Goal: Information Seeking & Learning: Find specific page/section

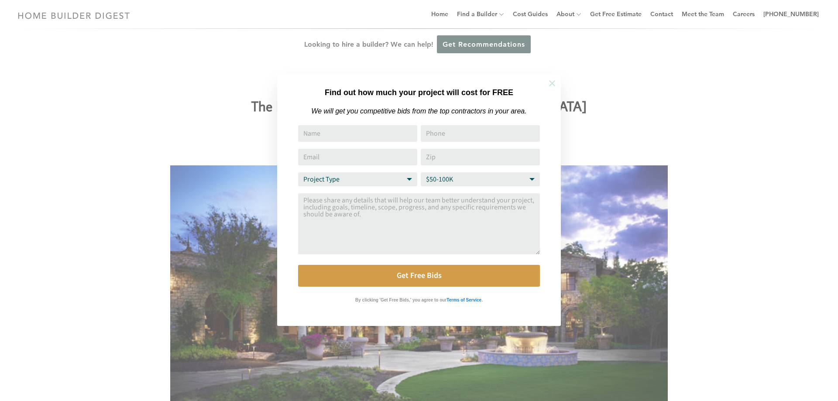
click at [554, 75] on button at bounding box center [552, 83] width 31 height 31
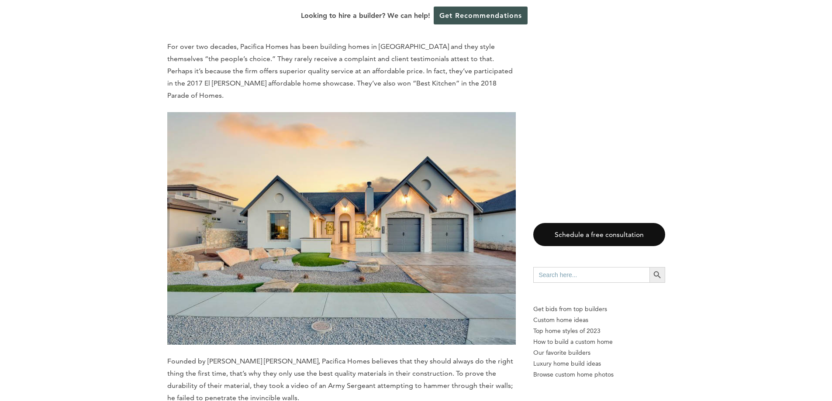
scroll to position [2645, 0]
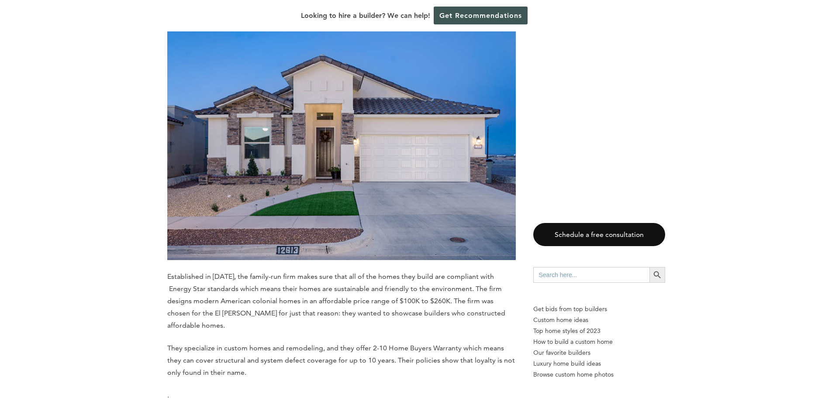
scroll to position [3737, 0]
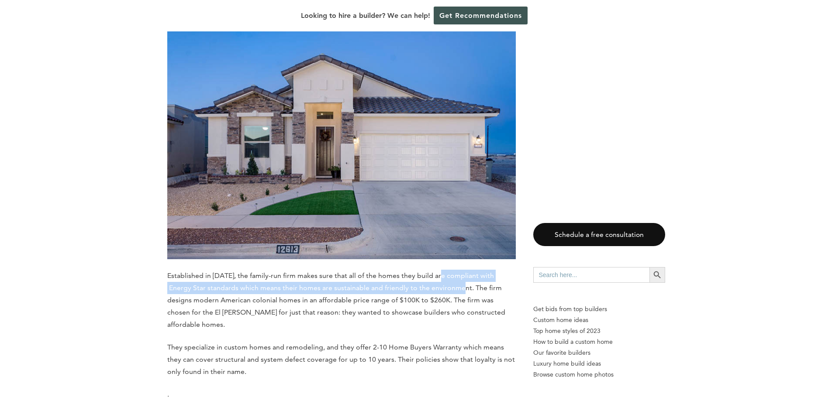
drag, startPoint x: 439, startPoint y: 216, endPoint x: 442, endPoint y: 234, distance: 18.6
click at [442, 272] on span "Established in 2016, the family-run firm makes sure that all of the homes they …" at bounding box center [336, 300] width 338 height 57
copy span "compliant with Energy Star standards which means their homes are sustainable an…"
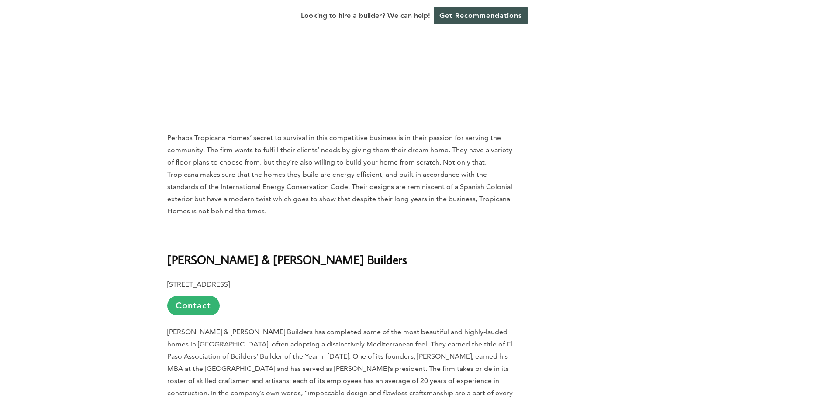
scroll to position [8626, 0]
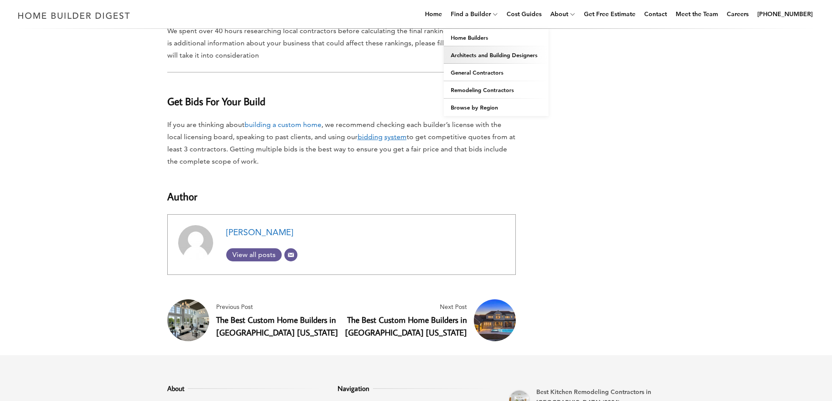
click at [487, 60] on link "Architects and Building Designers" at bounding box center [496, 54] width 105 height 17
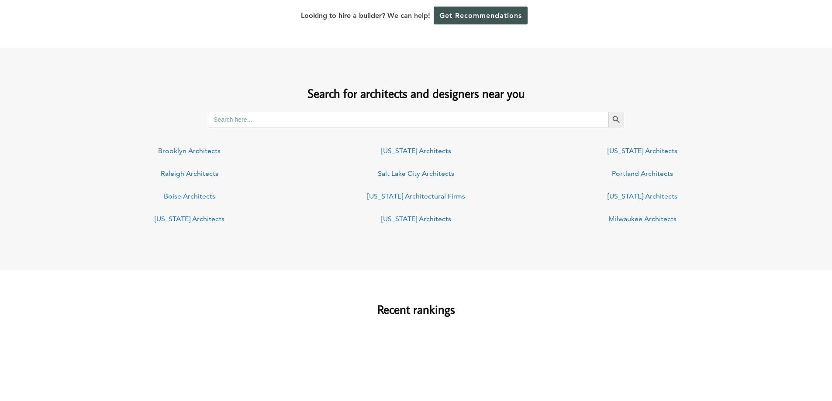
scroll to position [611, 0]
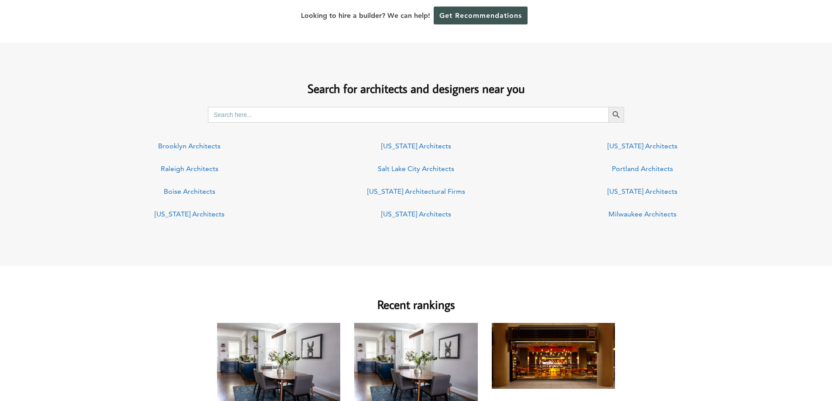
click at [227, 114] on input "Search for:" at bounding box center [408, 115] width 400 height 16
type input "[GEOGRAPHIC_DATA]"
click at [608, 107] on button "Search Button" at bounding box center [616, 115] width 16 height 16
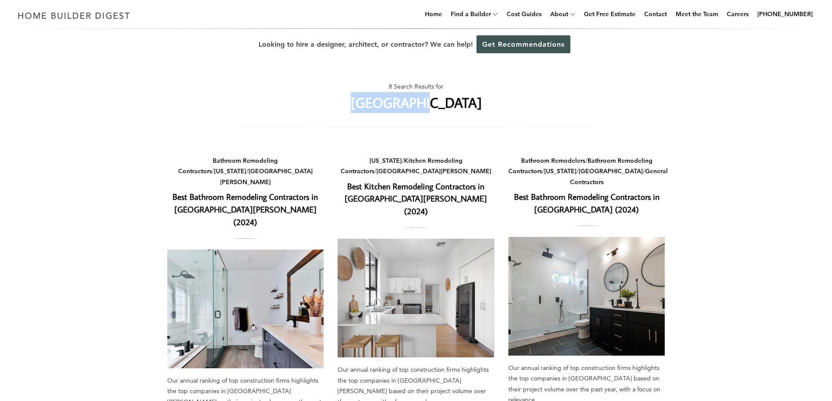
drag, startPoint x: 446, startPoint y: 103, endPoint x: 391, endPoint y: 105, distance: 55.0
click at [391, 105] on div "8 Search Results for el paso tx" at bounding box center [416, 100] width 498 height 53
click at [387, 105] on div "8 Search Results for el paso tx" at bounding box center [416, 100] width 498 height 53
click at [390, 103] on h1 "[GEOGRAPHIC_DATA]" at bounding box center [416, 102] width 131 height 21
click at [390, 103] on h1 "el paso tx" at bounding box center [416, 102] width 131 height 21
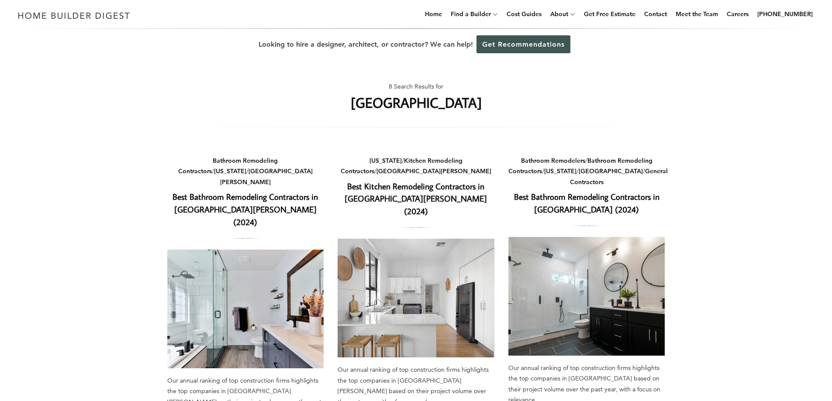
click at [402, 108] on h1 "el paso tx" at bounding box center [416, 102] width 131 height 21
click at [389, 103] on h1 "el paso tx" at bounding box center [416, 102] width 131 height 21
drag, startPoint x: 446, startPoint y: 105, endPoint x: 379, endPoint y: 104, distance: 66.4
click at [379, 104] on div "8 Search Results for el paso tx" at bounding box center [416, 100] width 498 height 53
copy h1 "el paso tx"
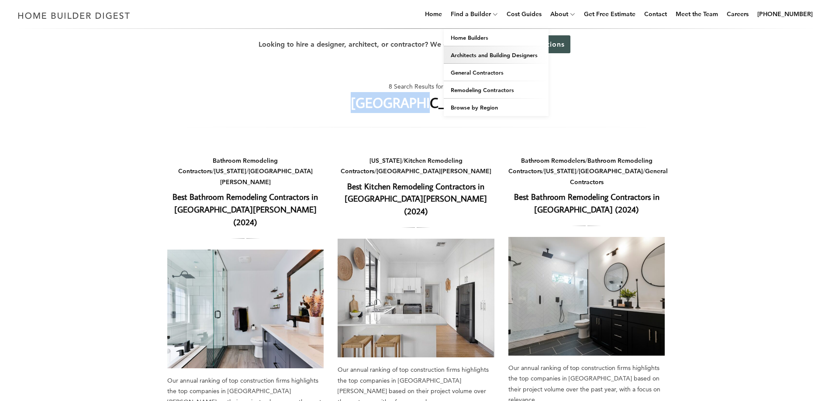
click at [492, 54] on link "Architects and Building Designers" at bounding box center [496, 54] width 105 height 17
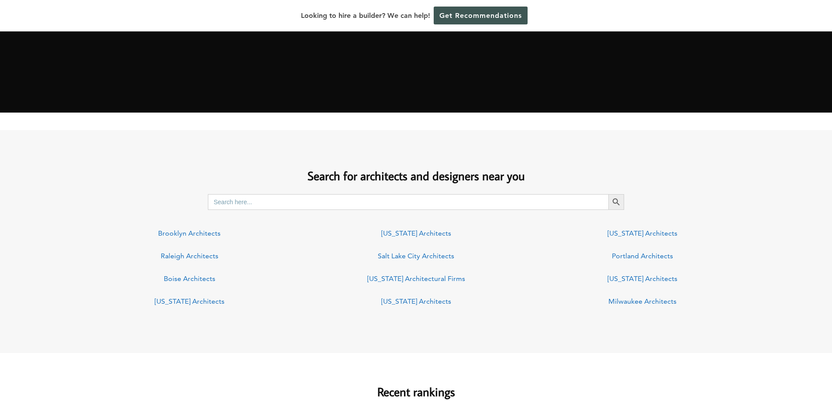
scroll to position [567, 0]
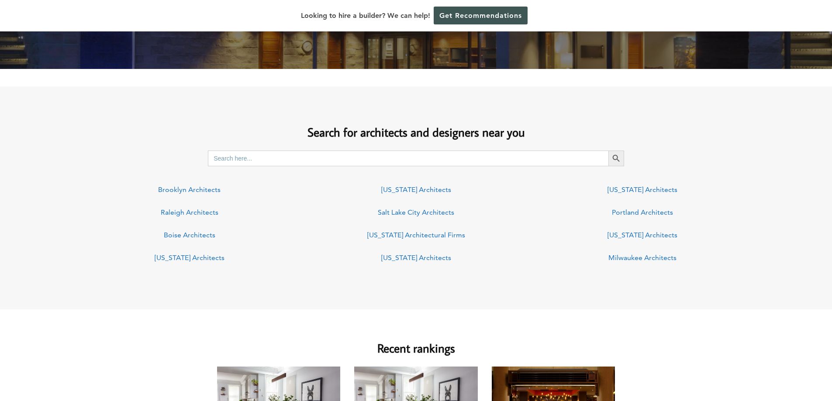
click at [249, 158] on input "Search for:" at bounding box center [408, 159] width 400 height 16
paste input "el paso tx"
type input "architects [GEOGRAPHIC_DATA]"
click at [616, 158] on icon "Search" at bounding box center [616, 159] width 10 height 10
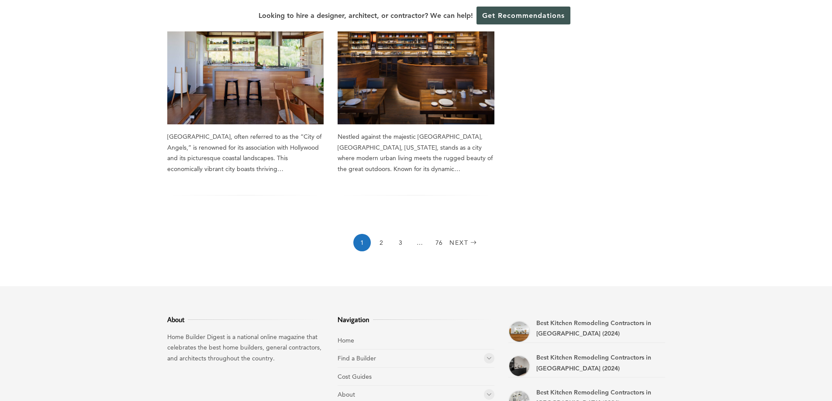
scroll to position [786, 0]
